Goal: Transaction & Acquisition: Purchase product/service

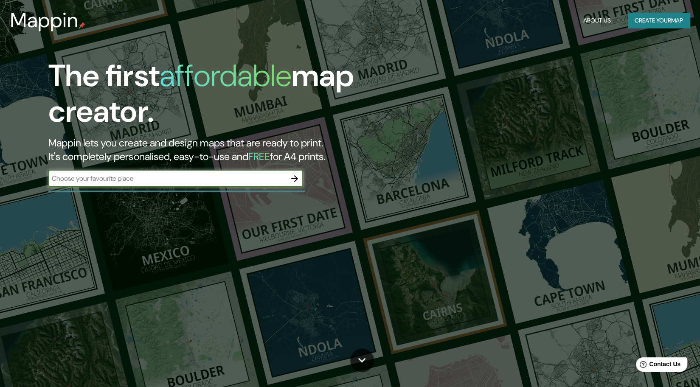
click at [218, 176] on input "text" at bounding box center [167, 179] width 238 height 10
click at [296, 179] on icon "button" at bounding box center [294, 178] width 7 height 7
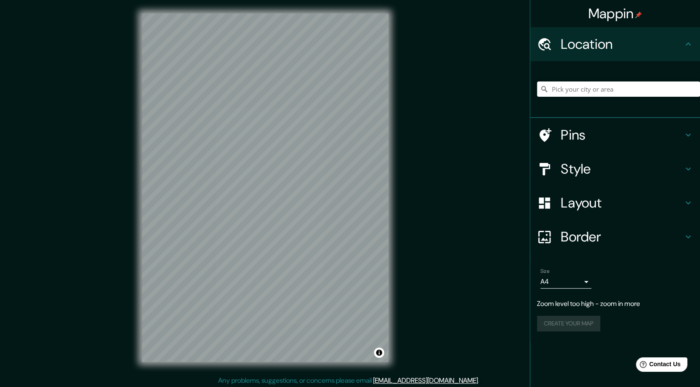
click at [392, 138] on div "© Mapbox © OpenStreetMap Improve this map" at bounding box center [265, 188] width 274 height 376
click at [690, 137] on icon at bounding box center [688, 135] width 10 height 10
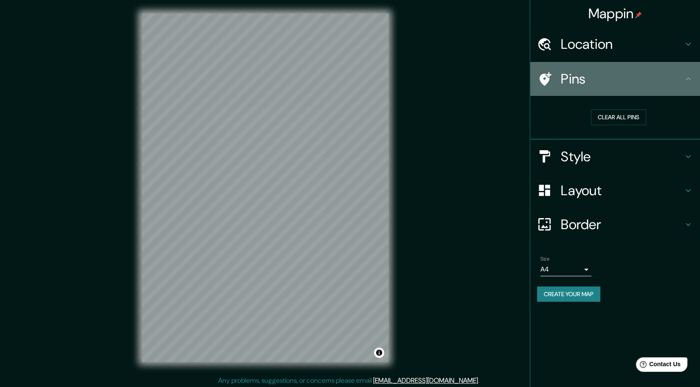
click at [691, 82] on icon at bounding box center [688, 79] width 10 height 10
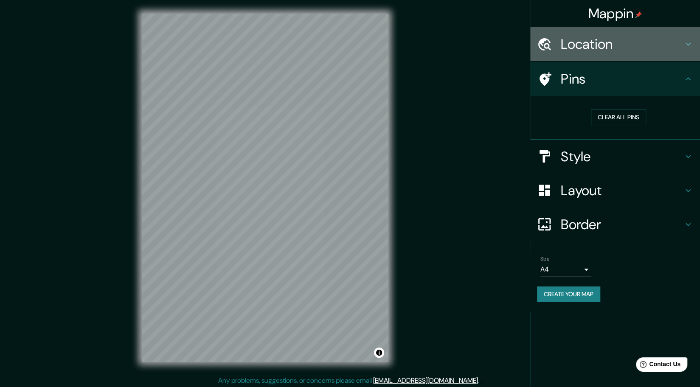
click at [691, 42] on icon at bounding box center [688, 44] width 10 height 10
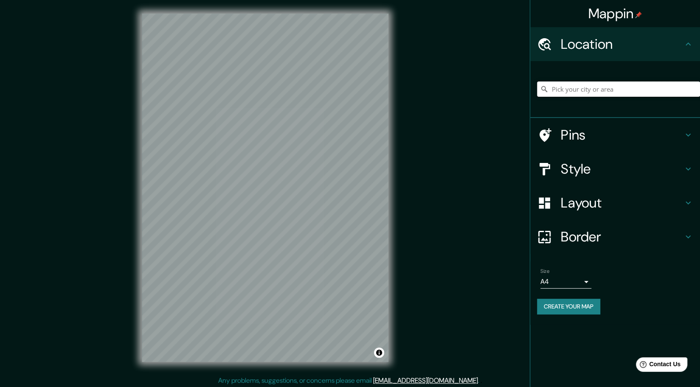
click at [605, 87] on input "Pick your city or area" at bounding box center [618, 89] width 163 height 15
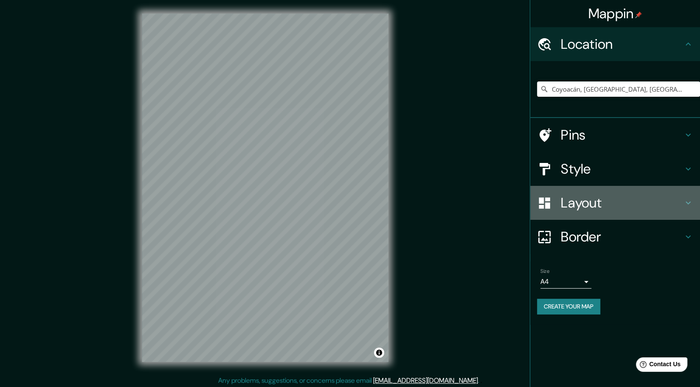
click at [639, 199] on h4 "Layout" at bounding box center [622, 202] width 122 height 17
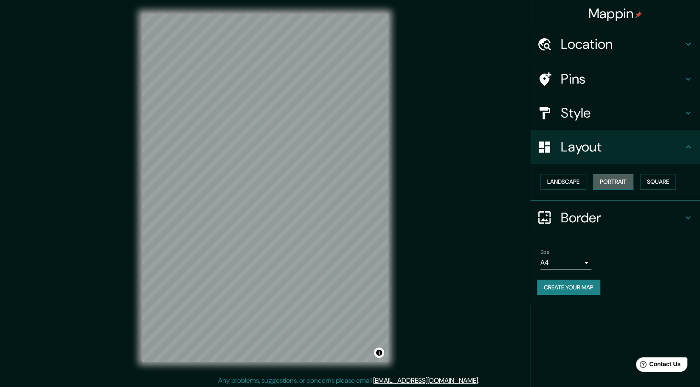
click at [611, 178] on button "Portrait" at bounding box center [613, 182] width 40 height 16
click at [558, 180] on button "Landscape" at bounding box center [563, 182] width 46 height 16
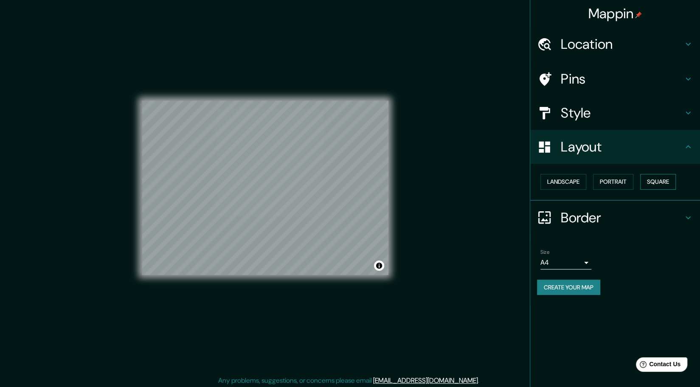
click at [651, 176] on button "Square" at bounding box center [658, 182] width 36 height 16
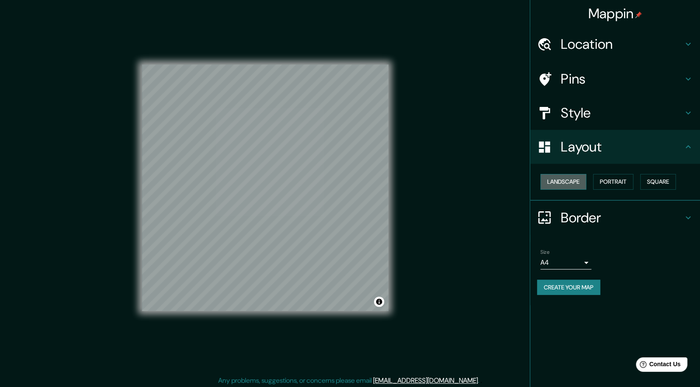
click at [568, 184] on button "Landscape" at bounding box center [563, 182] width 46 height 16
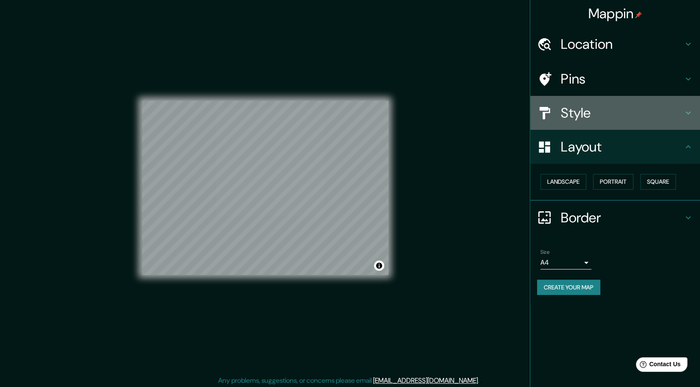
click at [635, 118] on h4 "Style" at bounding box center [622, 112] width 122 height 17
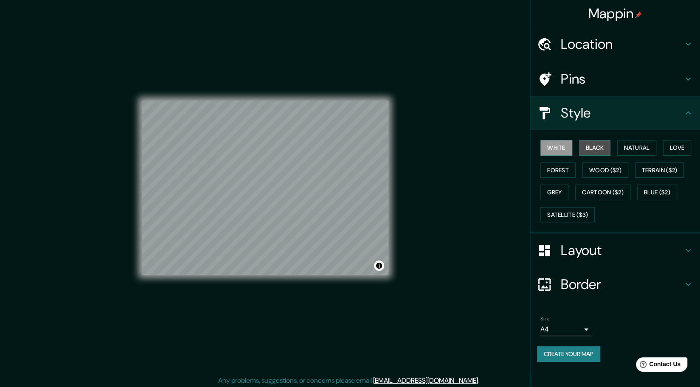
click at [599, 151] on button "Black" at bounding box center [595, 148] width 32 height 16
click at [625, 145] on button "Natural" at bounding box center [636, 148] width 39 height 16
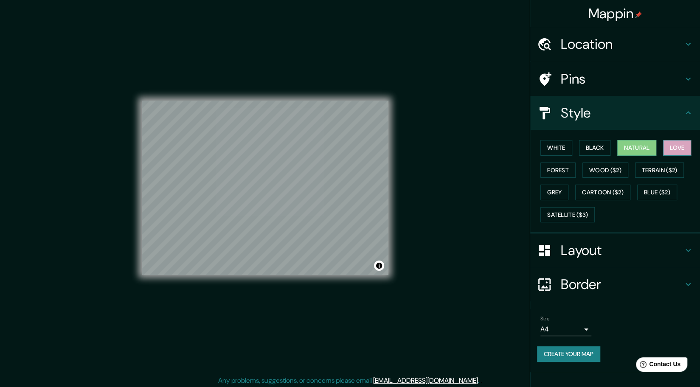
click at [678, 146] on button "Love" at bounding box center [677, 148] width 28 height 16
click at [569, 172] on button "Forest" at bounding box center [557, 171] width 35 height 16
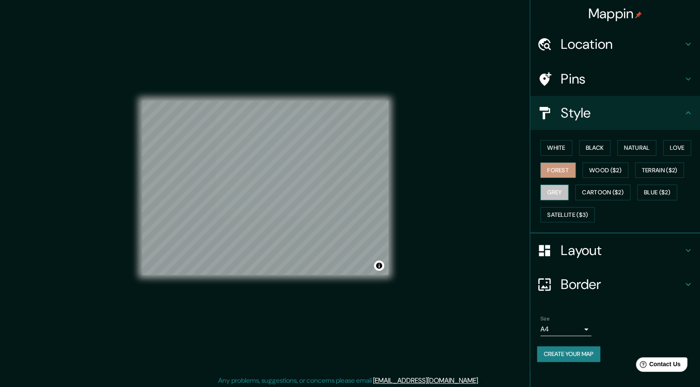
click at [562, 194] on button "Grey" at bounding box center [554, 193] width 28 height 16
click at [572, 214] on button "Satellite ($3)" at bounding box center [567, 215] width 54 height 16
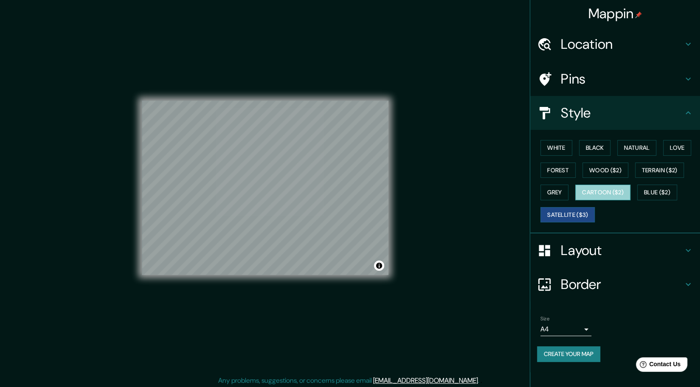
click at [604, 187] on button "Cartoon ($2)" at bounding box center [602, 193] width 55 height 16
click at [647, 189] on button "Blue ($2)" at bounding box center [657, 193] width 40 height 16
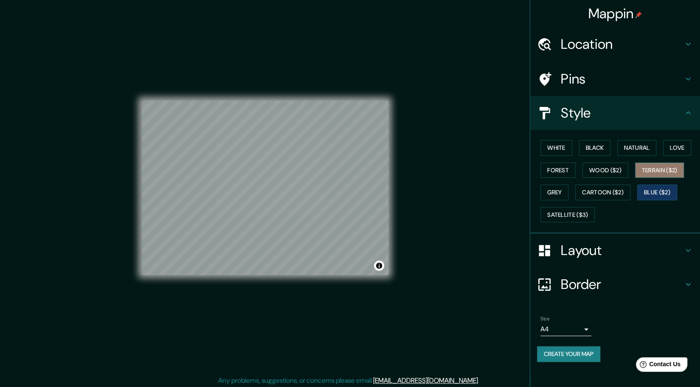
click at [654, 173] on button "Terrain ($2)" at bounding box center [659, 171] width 49 height 16
click at [602, 172] on button "Wood ($2)" at bounding box center [605, 171] width 46 height 16
click at [609, 161] on div "White Black Natural Love Forest Wood ($2) Terrain ($2) Grey Cartoon ($2) Blue (…" at bounding box center [618, 181] width 163 height 89
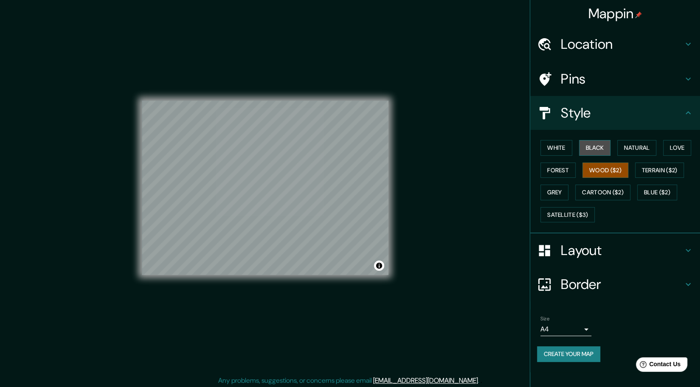
click at [597, 150] on button "Black" at bounding box center [595, 148] width 32 height 16
click at [590, 44] on h4 "Location" at bounding box center [622, 44] width 122 height 17
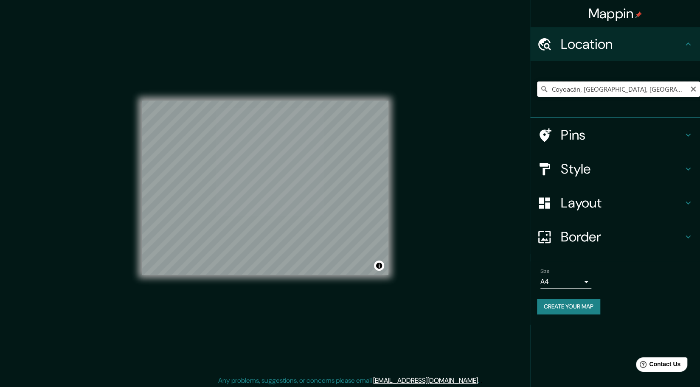
click at [608, 87] on input "Coyoacán, [GEOGRAPHIC_DATA], [GEOGRAPHIC_DATA]" at bounding box center [618, 89] width 163 height 15
click at [677, 88] on input "Coyoacán, [GEOGRAPHIC_DATA], [GEOGRAPHIC_DATA]" at bounding box center [618, 89] width 163 height 15
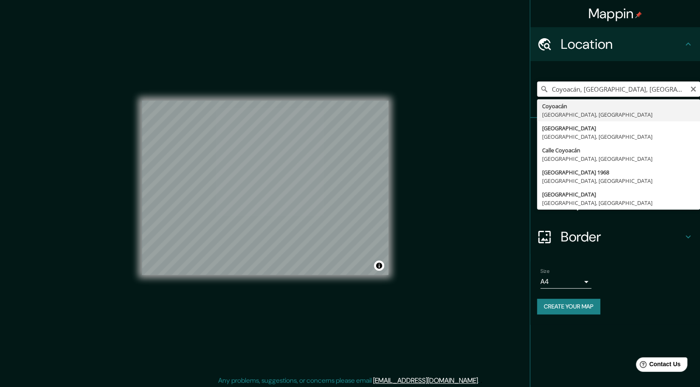
type input "Coyoacán, [GEOGRAPHIC_DATA], [GEOGRAPHIC_DATA]"
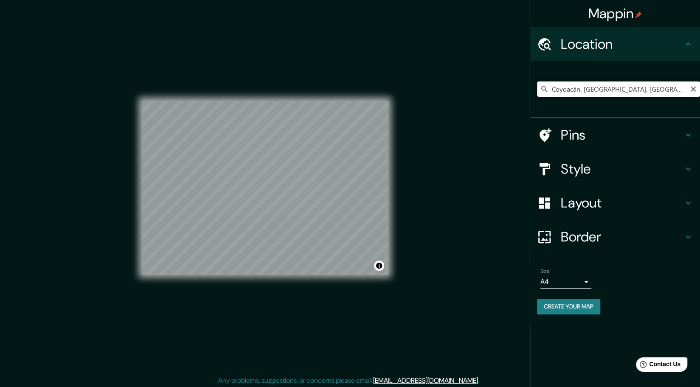
scroll to position [2, 0]
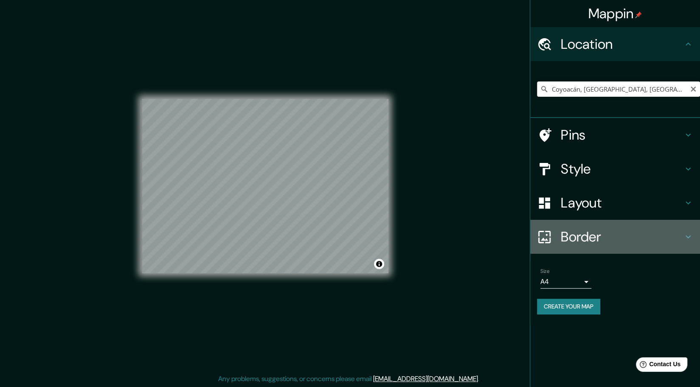
click at [590, 245] on h4 "Border" at bounding box center [622, 236] width 122 height 17
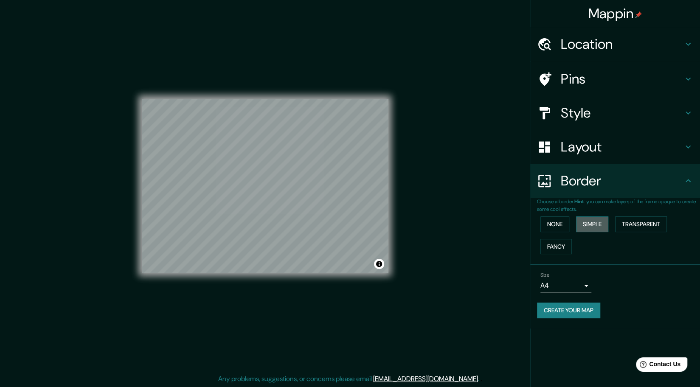
click at [588, 222] on button "Simple" at bounding box center [592, 225] width 32 height 16
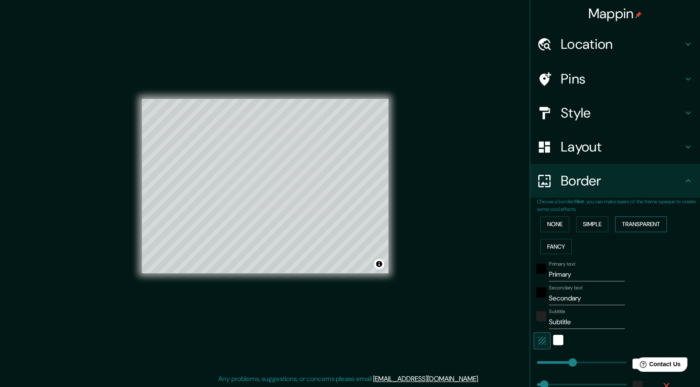
click at [632, 227] on button "Transparent" at bounding box center [641, 225] width 52 height 16
click at [551, 252] on button "Fancy" at bounding box center [555, 247] width 31 height 16
click at [547, 221] on button "None" at bounding box center [554, 225] width 29 height 16
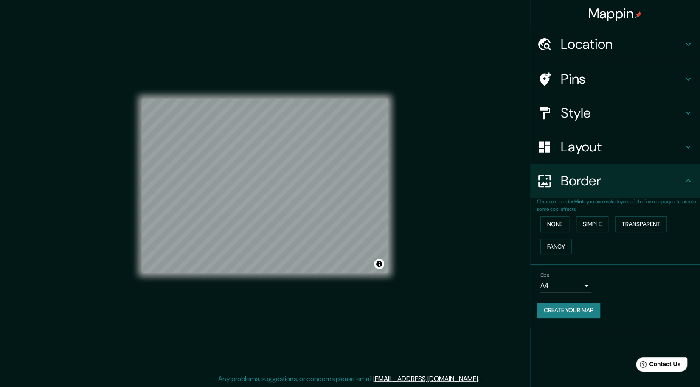
click at [589, 149] on h4 "Layout" at bounding box center [622, 146] width 122 height 17
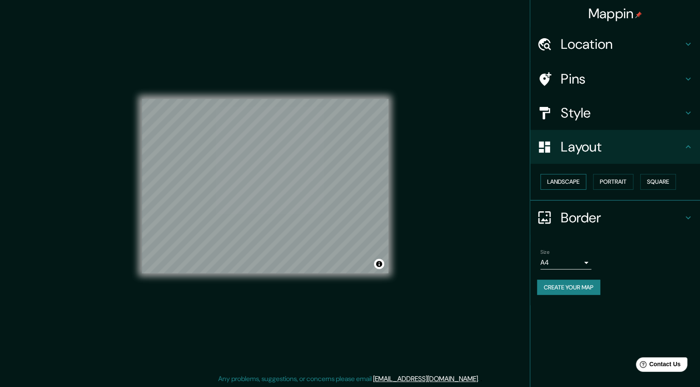
click at [569, 184] on button "Landscape" at bounding box center [563, 182] width 46 height 16
click at [612, 178] on button "Portrait" at bounding box center [613, 182] width 40 height 16
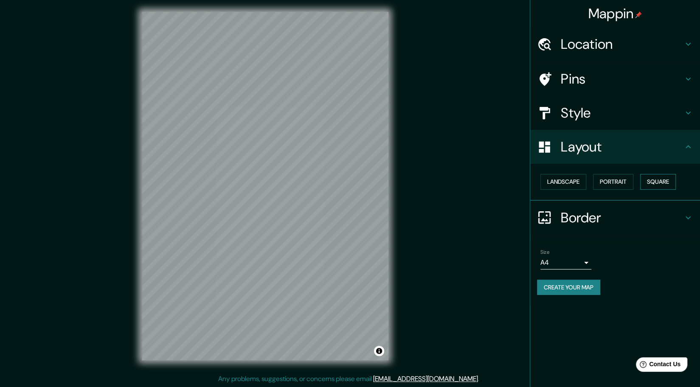
click at [662, 178] on button "Square" at bounding box center [658, 182] width 36 height 16
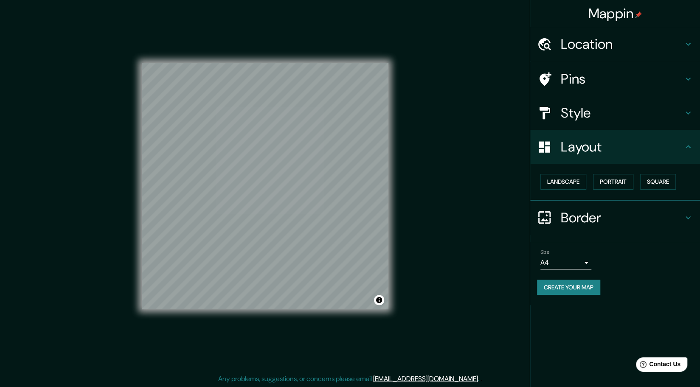
click at [636, 179] on div "Landscape [GEOGRAPHIC_DATA]" at bounding box center [618, 182] width 163 height 22
click at [623, 182] on button "Portrait" at bounding box center [613, 182] width 40 height 16
